Goal: Transaction & Acquisition: Purchase product/service

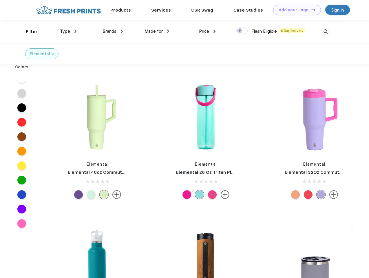
click at [295, 10] on link "Add your Logo Design Tool" at bounding box center [297, 10] width 48 height 10
click at [0, 0] on div "Design Tool" at bounding box center [0, 0] width 0 height 0
click at [311, 10] on link "Add your Logo Design Tool" at bounding box center [297, 10] width 48 height 10
click at [28, 32] on div "Filter" at bounding box center [32, 31] width 12 height 7
click at [68, 31] on span "Type" at bounding box center [65, 31] width 10 height 5
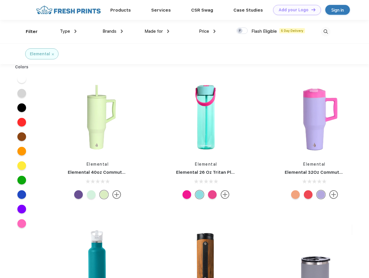
click at [113, 31] on span "Brands" at bounding box center [110, 31] width 14 height 5
click at [157, 31] on span "Made for" at bounding box center [154, 31] width 18 height 5
click at [208, 31] on span "Price" at bounding box center [204, 31] width 10 height 5
click at [242, 31] on div at bounding box center [242, 31] width 11 height 6
click at [240, 31] on input "checkbox" at bounding box center [239, 29] width 4 height 4
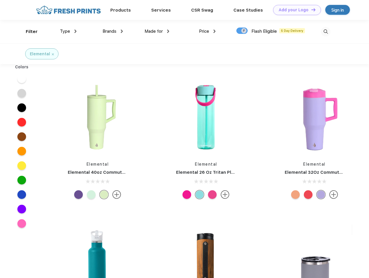
click at [326, 32] on img at bounding box center [326, 32] width 10 height 10
